Goal: Information Seeking & Learning: Learn about a topic

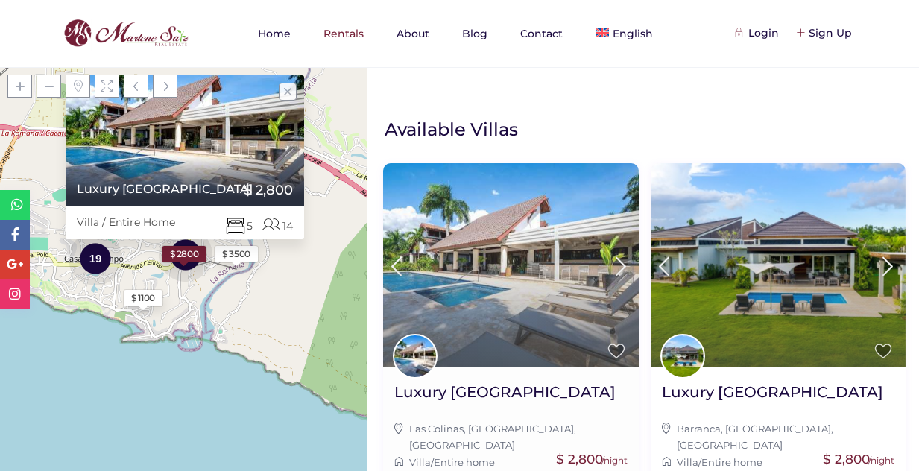
scroll to position [224, 0]
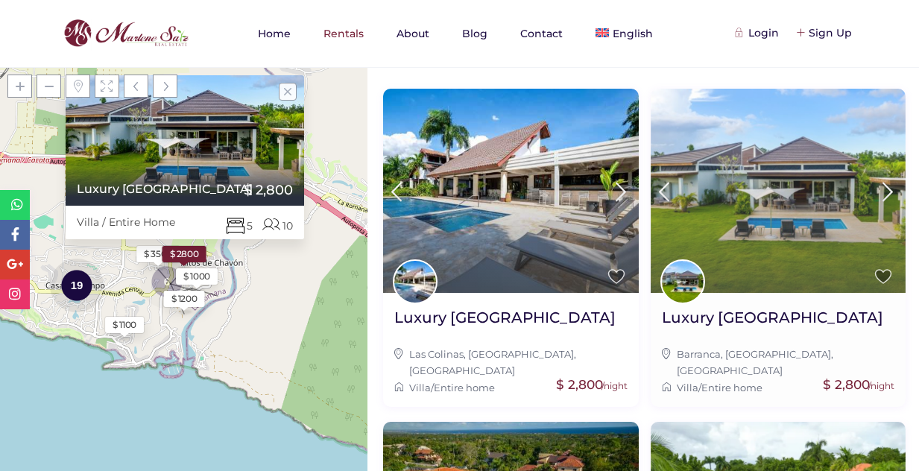
click at [877, 183] on icon at bounding box center [887, 192] width 31 height 28
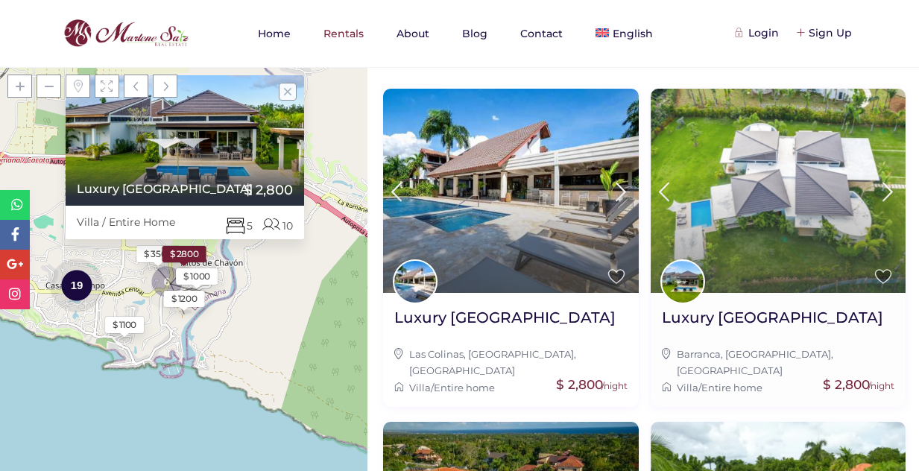
click at [877, 183] on icon at bounding box center [887, 192] width 31 height 28
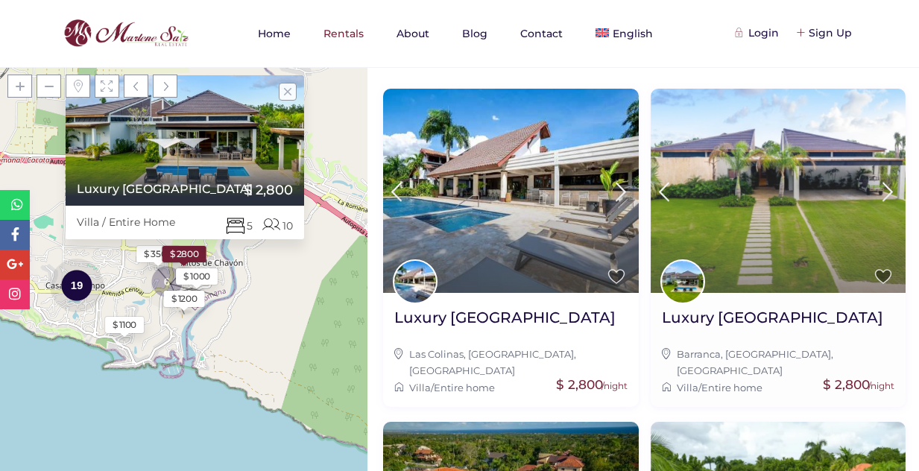
click at [877, 183] on icon at bounding box center [887, 192] width 31 height 28
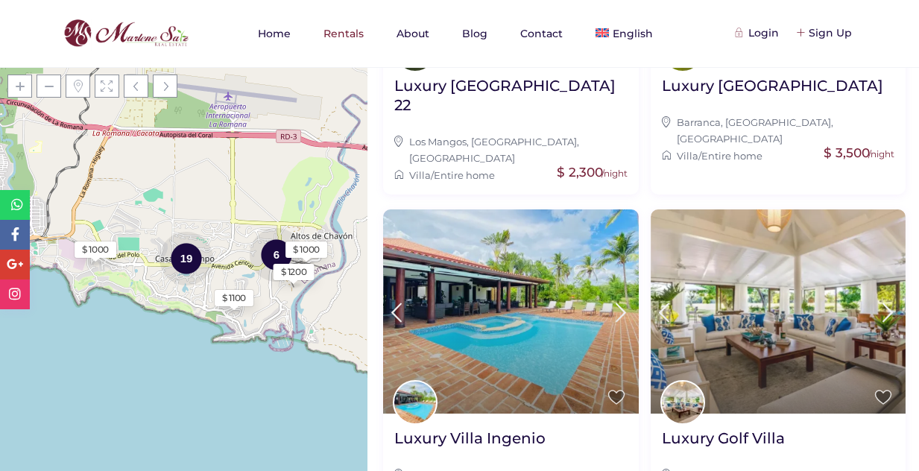
scroll to position [1475, 0]
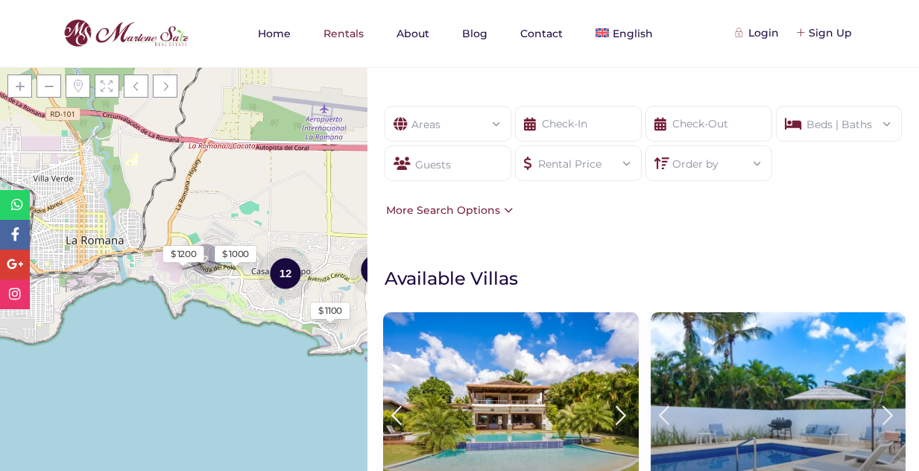
click at [252, 341] on div "Loading Maps $ 1100 2 2 12 $ 1000 $ 1200 + − Leaflet | © OpenStreetMap contribu…" at bounding box center [184, 269] width 368 height 404
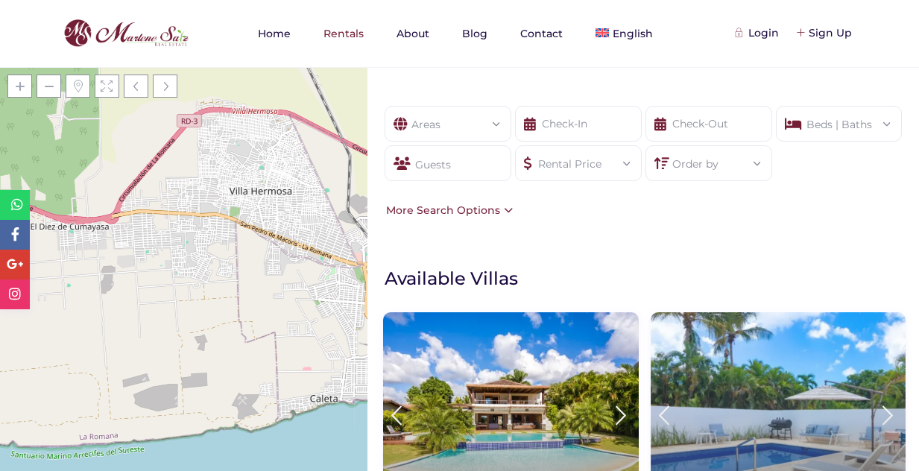
drag, startPoint x: 309, startPoint y: 292, endPoint x: 646, endPoint y: 366, distance: 345.0
click at [646, 0] on div "Loading Maps $ 1100 2 2 12 $ 1000 $ 1000 Luxury Golf Villa 257 Villa / Entire H…" at bounding box center [460, 0] width 942 height 0
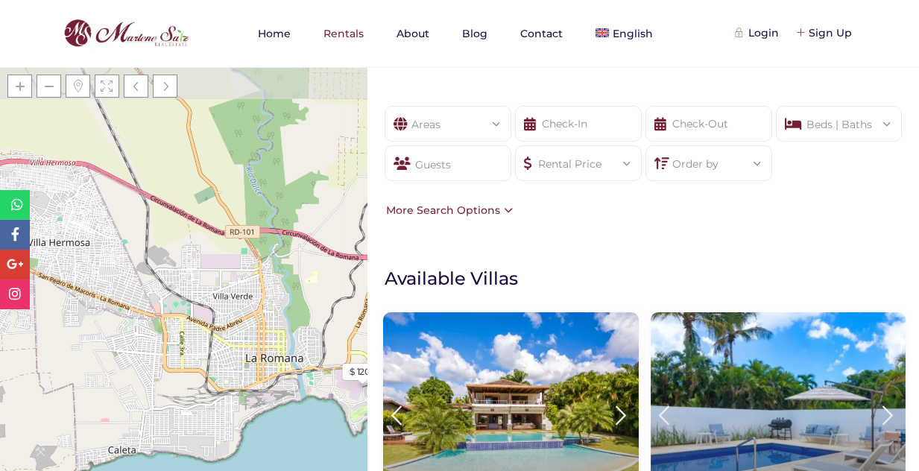
drag, startPoint x: 83, startPoint y: 281, endPoint x: 165, endPoint y: 227, distance: 98.4
click at [268, 394] on div "Loading Maps $ 1100 2 12 $ 1000 $ 1200 2 + − Leaflet | © OpenStreetMap contribu…" at bounding box center [184, 269] width 368 height 404
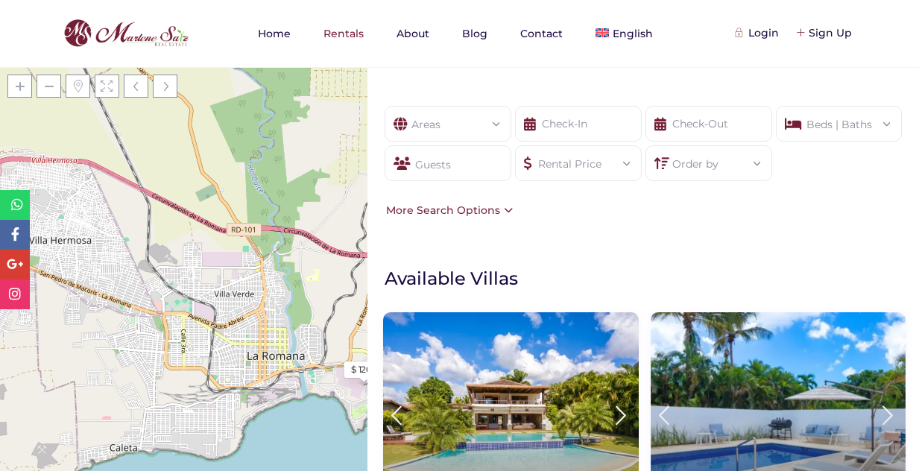
click at [89, 74] on div at bounding box center [184, 89] width 368 height 45
click at [109, 84] on span at bounding box center [107, 86] width 25 height 23
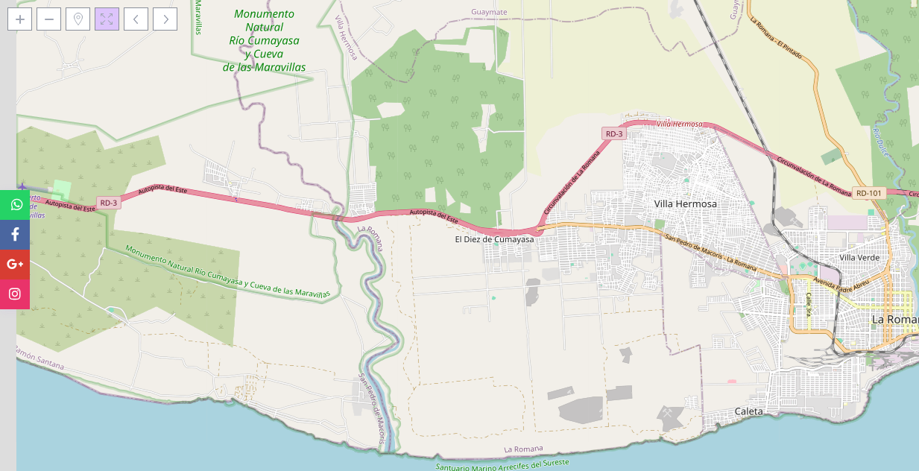
drag, startPoint x: 488, startPoint y: 378, endPoint x: 837, endPoint y: 374, distance: 349.7
click at [837, 374] on div "Loading Maps $ 1100 2 12 $ 1000 $ 1200 2 + − Leaflet | © OpenStreetMap contribu…" at bounding box center [459, 235] width 919 height 471
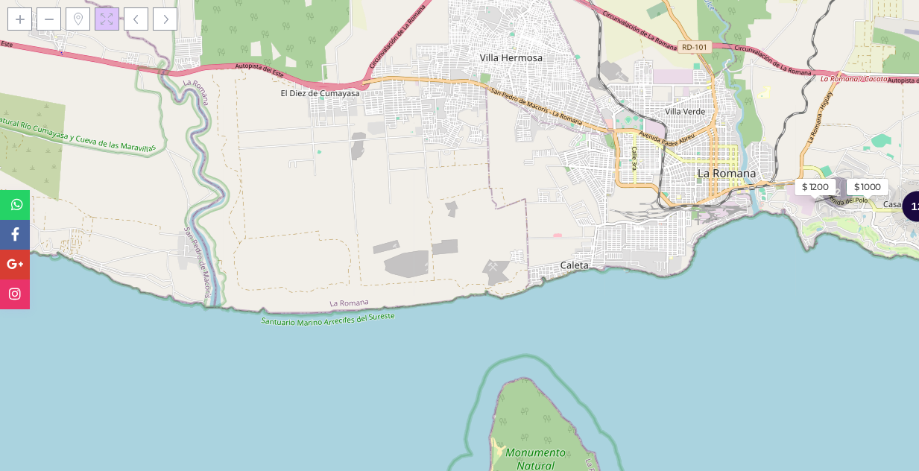
drag, startPoint x: 417, startPoint y: 337, endPoint x: 233, endPoint y: 179, distance: 242.7
click at [233, 179] on div "Loading Maps $ 1100 2 12 $ 1000 $ 1200 2 + − Leaflet | © OpenStreetMap contribu…" at bounding box center [459, 235] width 919 height 471
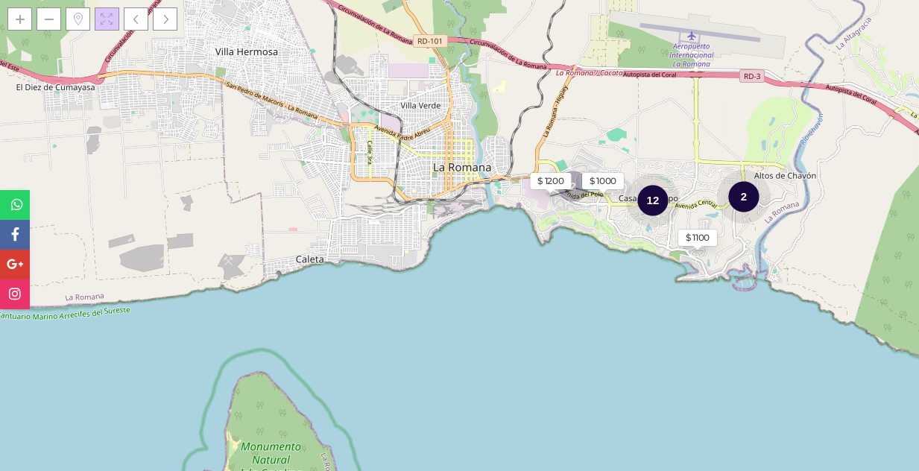
drag, startPoint x: 748, startPoint y: 265, endPoint x: 478, endPoint y: 259, distance: 269.9
click at [478, 259] on div "Loading Maps $ 1100 2 12 $ 1000 $ 1200 2 + − Leaflet | © OpenStreetMap contribu…" at bounding box center [459, 235] width 919 height 471
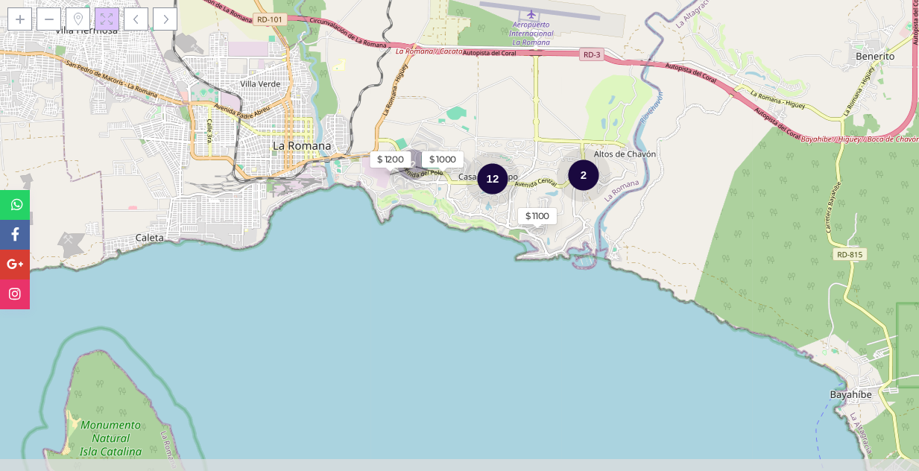
drag, startPoint x: 631, startPoint y: 250, endPoint x: 467, endPoint y: 228, distance: 165.4
click at [467, 228] on div "Loading Maps $ 1100 2 12 $ 1000 $ 1200 2 + − Leaflet | © OpenStreetMap contribu…" at bounding box center [459, 235] width 919 height 471
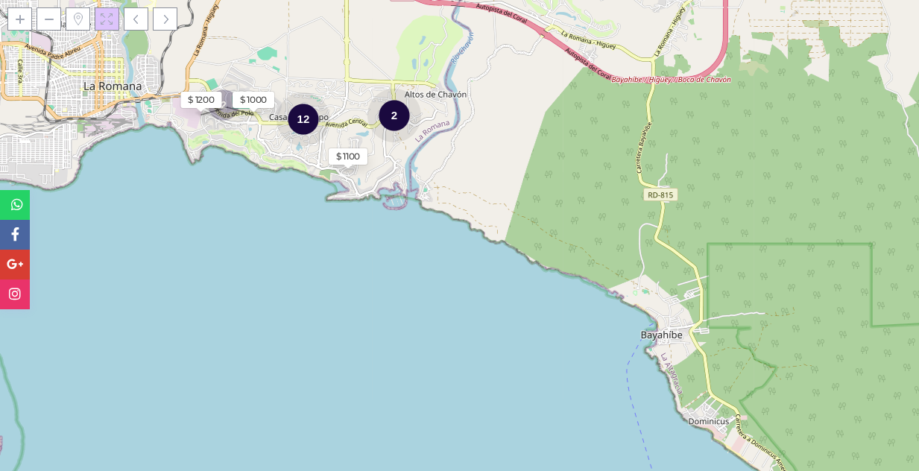
drag, startPoint x: 374, startPoint y: 275, endPoint x: 186, endPoint y: 207, distance: 200.4
click at [186, 207] on div "Loading Maps $ 1100 2 12 $ 1000 $ 1200 2 + − Leaflet | © OpenStreetMap contribu…" at bounding box center [459, 235] width 919 height 471
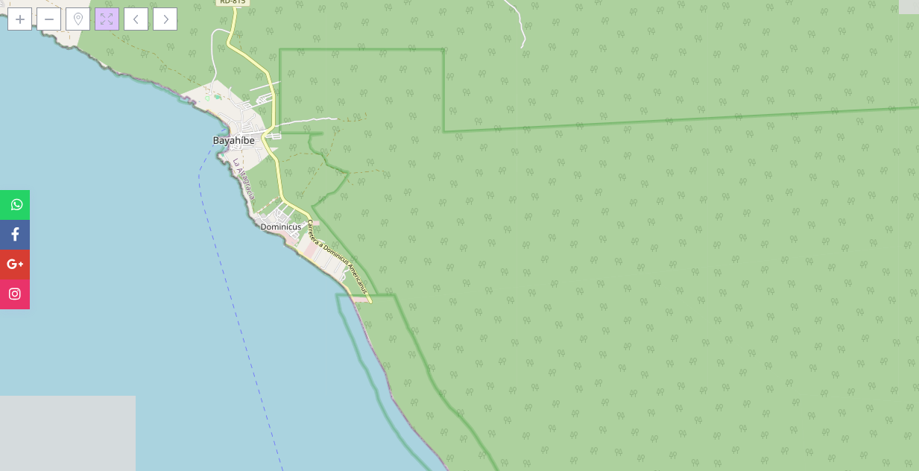
drag, startPoint x: 644, startPoint y: 303, endPoint x: 265, endPoint y: 145, distance: 411.1
click at [262, 144] on div "Loading Maps $ 1100 2 12 $ 1000 $ 1200 2 + − Leaflet | © OpenStreetMap contribu…" at bounding box center [459, 235] width 919 height 471
